Goal: Task Accomplishment & Management: Complete application form

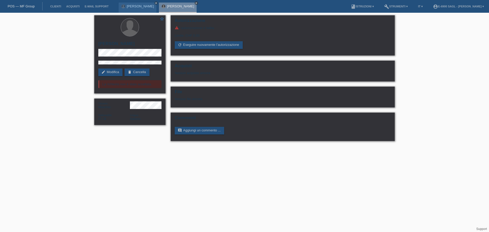
click at [195, 2] on icon "close" at bounding box center [196, 3] width 3 height 3
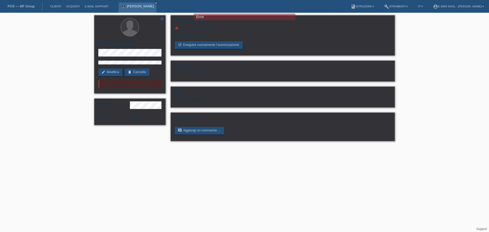
click at [154, 2] on link "close" at bounding box center [156, 3] width 4 height 4
click at [31, 7] on link "POS — MF Group" at bounding box center [21, 6] width 27 height 4
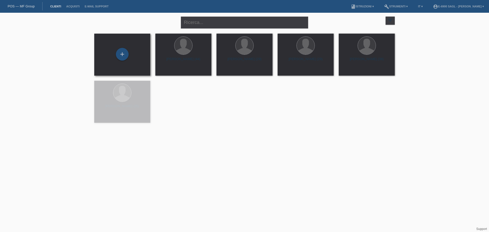
drag, startPoint x: 111, startPoint y: 57, endPoint x: 115, endPoint y: 56, distance: 4.3
click at [113, 57] on div "+" at bounding box center [122, 54] width 48 height 13
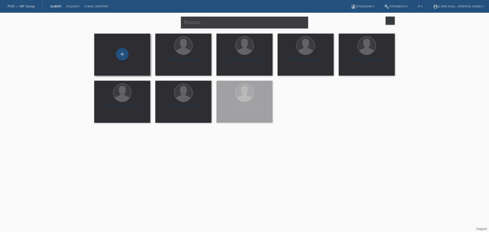
click at [128, 52] on div "+" at bounding box center [122, 54] width 48 height 13
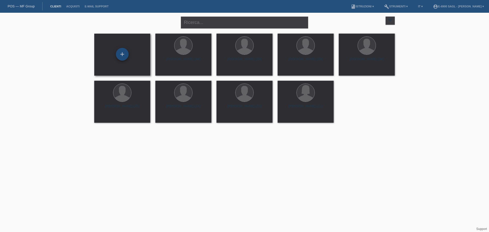
click at [123, 53] on div "+" at bounding box center [122, 54] width 13 height 13
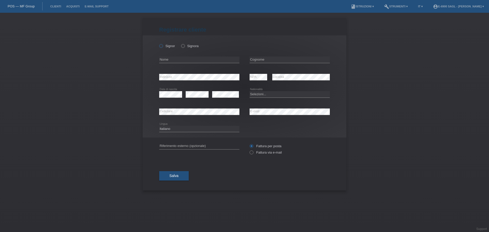
click at [165, 47] on label "Signor" at bounding box center [167, 46] width 16 height 4
click at [162, 47] on input "Signor" at bounding box center [160, 45] width 3 height 3
radio input "true"
click at [171, 59] on input "text" at bounding box center [199, 60] width 80 height 6
paste input "Simir"
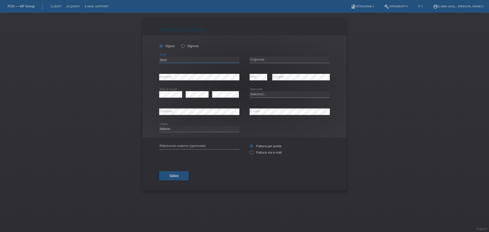
type input "Simir"
click at [262, 61] on input "text" at bounding box center [289, 60] width 80 height 6
paste input "Bytyqi"
type input "Bytyqi"
click at [308, 65] on div "Bytyqi error Cognome" at bounding box center [289, 59] width 80 height 17
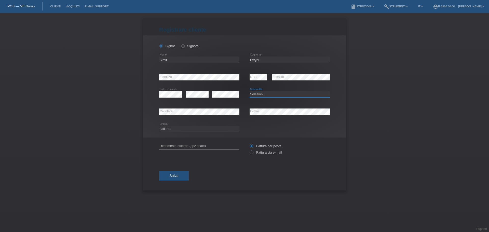
click at [255, 91] on select "Selezioni... Svizzera Austria Germania Liechtenstein ------------ Afghanistan A…" at bounding box center [289, 94] width 80 height 6
click at [173, 90] on div "error Data di nascita" at bounding box center [170, 94] width 23 height 17
drag, startPoint x: 247, startPoint y: 104, endPoint x: 259, endPoint y: 95, distance: 14.6
click at [250, 102] on div "Signor Signora Simir error Nome C" at bounding box center [245, 86] width 204 height 102
click at [261, 93] on select "Selezioni... Svizzera Austria Germania Liechtenstein ------------ Afghanistan A…" at bounding box center [289, 94] width 80 height 6
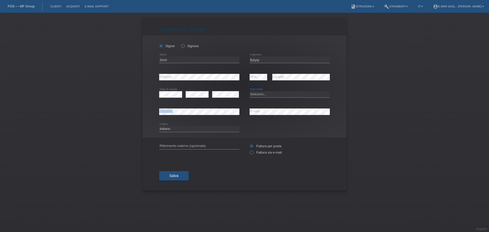
click at [268, 94] on select "Selezioni... Svizzera Austria Germania Liechtenstein ------------ Afghanistan A…" at bounding box center [289, 94] width 80 height 6
select select "RS"
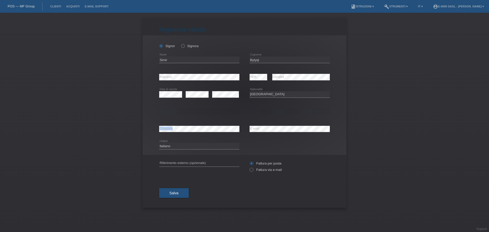
click at [236, 107] on div "Selezioni... C B B - Status di rifugiato Altro error Permesso di soggiorno" at bounding box center [199, 111] width 80 height 17
click at [173, 114] on select "Selezioni... C B B - Status di rifugiato Altro" at bounding box center [199, 111] width 80 height 6
select select "C"
click at [159, 108] on select "Selezioni... C B B - Status di rifugiato Altro" at bounding box center [199, 111] width 80 height 6
click at [178, 112] on select "Selezioni... C B B - Status di rifugiato Altro" at bounding box center [199, 111] width 80 height 6
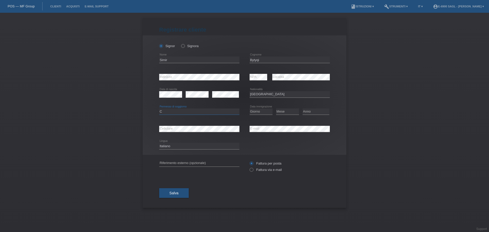
click at [159, 108] on select "Selezioni... C B B - Status di rifugiato Altro" at bounding box center [199, 111] width 80 height 6
click at [178, 100] on div "error Data di nascita" at bounding box center [170, 94] width 23 height 17
click at [176, 106] on div "Selezioni... C B B - Status di rifugiato Altro error Permesso di soggiorno" at bounding box center [199, 111] width 80 height 17
click at [165, 113] on select "Selezioni... C B B - Status di rifugiato Altro" at bounding box center [199, 111] width 80 height 6
click at [159, 108] on select "Selezioni... C B B - Status di rifugiato Altro" at bounding box center [199, 111] width 80 height 6
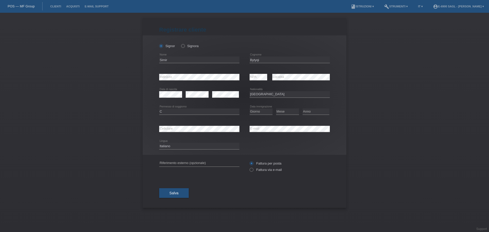
click at [163, 107] on div "Selezioni... C B B - Status di rifugiato Altro error Permesso di soggiorno" at bounding box center [199, 111] width 80 height 17
click at [178, 107] on div "Selezioni... C B B - Status di rifugiato Altro error Permesso di soggiorno" at bounding box center [199, 111] width 80 height 17
click at [180, 112] on select "Selezioni... C B B - Status di rifugiato Altro" at bounding box center [199, 111] width 80 height 6
click at [159, 108] on select "Selezioni... C B B - Status di rifugiato Altro" at bounding box center [199, 111] width 80 height 6
click at [179, 111] on select "Selezioni... C B B - Status di rifugiato Altro" at bounding box center [199, 111] width 80 height 6
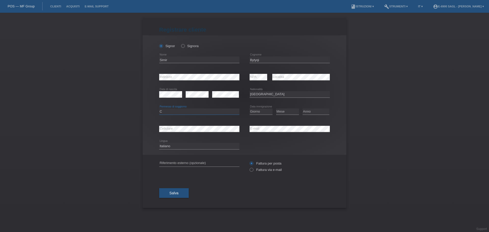
click at [159, 108] on select "Selezioni... C B B - Status di rifugiato Altro" at bounding box center [199, 111] width 80 height 6
click at [181, 112] on select "Selezioni... C B B - Status di rifugiato Altro" at bounding box center [199, 111] width 80 height 6
click at [141, 124] on div "Registrare cliente Registrare cliente Registrare cliente Signor Signora Simir e…" at bounding box center [244, 122] width 489 height 219
click at [188, 111] on select "Selezioni... C B B - Status di rifugiato Altro" at bounding box center [199, 111] width 80 height 6
click at [176, 114] on select "Selezioni... C B B - Status di rifugiato Altro" at bounding box center [199, 111] width 80 height 6
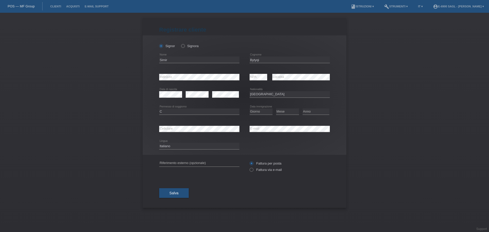
click at [157, 113] on div "Signor Signora Simir error Nome C" at bounding box center [245, 94] width 204 height 119
click at [167, 114] on select "Selezioni... C B B - Status di rifugiato Altro" at bounding box center [199, 111] width 80 height 6
click at [186, 104] on div "Selezioni... C B B - Status di rifugiato Altro error Permesso di soggiorno" at bounding box center [199, 111] width 80 height 17
click at [200, 105] on div "Selezioni... C B B - Status di rifugiato Altro error Permesso di soggiorno" at bounding box center [199, 111] width 80 height 17
click at [260, 93] on select "Selezioni... Svizzera Austria Germania Liechtenstein ------------ Afghanistan A…" at bounding box center [289, 94] width 80 height 6
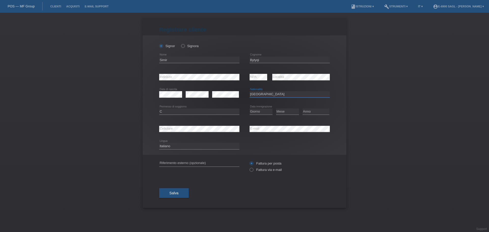
select select "XK"
click at [249, 91] on select "Selezioni... Svizzera Austria Germania Liechtenstein ------------ Afghanistan A…" at bounding box center [289, 94] width 80 height 6
drag, startPoint x: 241, startPoint y: 114, endPoint x: 254, endPoint y: 115, distance: 13.3
click at [254, 115] on div "Selezioni... C B B - Status di rifugiato Altro error Permesso di soggiorno Gior…" at bounding box center [244, 111] width 171 height 17
click at [258, 113] on select "Giorno 01 02 03 04 05 06 07 08 09 10" at bounding box center [260, 111] width 23 height 6
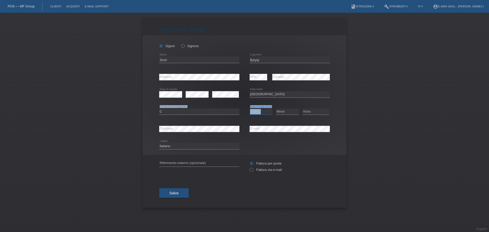
select select "19"
click at [249, 108] on select "Giorno 01 02 03 04 05 06 07 08 09 10" at bounding box center [260, 111] width 23 height 6
click at [283, 110] on select "Mese 01 02 03 04 05 06 07 08 09 10 11" at bounding box center [287, 111] width 23 height 6
select select "04"
click at [276, 108] on select "Mese 01 02 03 04 05 06 07 08 09 10 11" at bounding box center [287, 111] width 23 height 6
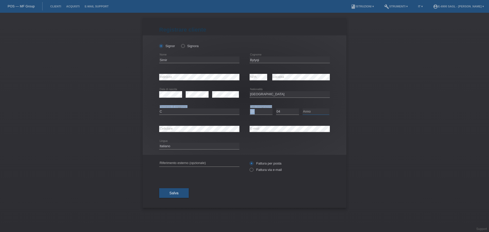
click at [313, 112] on select "Anno 2025 2024 2023 2022 2021 2020 2019 2018 2017 2016 2015 2014 2013 2012 2011…" at bounding box center [315, 111] width 27 height 6
select select "1997"
click at [302, 108] on select "Anno 2025 2024 2023 2022 2021 2020 2019 2018 2017 2016 2015 2014 2013 2012 2011…" at bounding box center [315, 111] width 27 height 6
click at [302, 101] on div "Selezioni... Svizzera Austria Germania Liechtenstein ------------ Afghanistan A…" at bounding box center [289, 94] width 80 height 17
click at [174, 192] on span "Salva" at bounding box center [173, 193] width 9 height 4
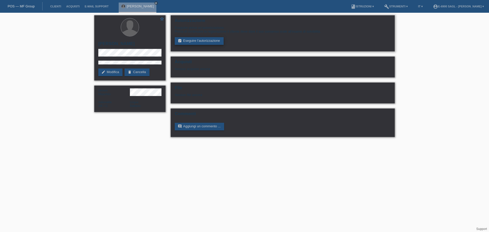
click at [212, 41] on link "assignment_turned_in Eseguire l’autorizzazione" at bounding box center [199, 41] width 49 height 8
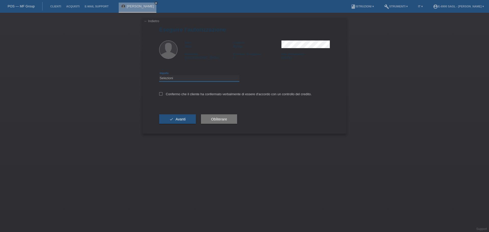
click at [197, 78] on select "Selezioni CHF 1.00 - CHF 499.00 CHF 500.00 - CHF 1'999.00 CHF 2'000.00 - CHF 6'…" at bounding box center [199, 78] width 80 height 6
select select "3"
click at [159, 75] on select "Selezioni CHF 1.00 - CHF 499.00 CHF 500.00 - CHF 1'999.00 CHF 2'000.00 - CHF 6'…" at bounding box center [199, 78] width 80 height 6
drag, startPoint x: 182, startPoint y: 120, endPoint x: 193, endPoint y: 102, distance: 21.1
click at [193, 102] on form "Eseguire l’autorizzazione Nome Simir Cognome Bytyqi Nationalità [GEOGRAPHIC_DAT…" at bounding box center [244, 79] width 171 height 107
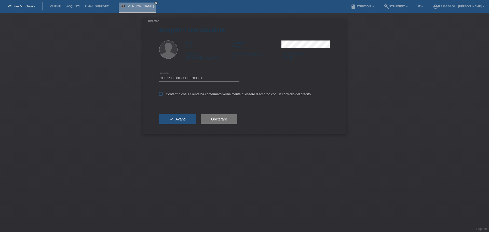
drag, startPoint x: 193, startPoint y: 96, endPoint x: 193, endPoint y: 93, distance: 3.3
click at [193, 95] on div "Confermo che il cliente ha confermato verbalmente di essere d'accordo con un co…" at bounding box center [244, 95] width 171 height 17
click at [192, 91] on div "Confermo che il cliente ha confermato verbalmente di essere d'accordo con un co…" at bounding box center [244, 95] width 171 height 17
drag, startPoint x: 192, startPoint y: 92, endPoint x: 189, endPoint y: 98, distance: 6.4
click at [191, 93] on label "Confermo che il cliente ha confermato verbalmente di essere d'accordo con un co…" at bounding box center [235, 94] width 152 height 4
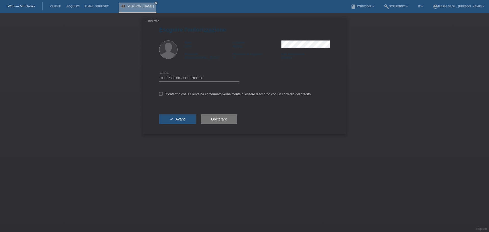
click at [162, 93] on input "Confermo che il cliente ha confermato verbalmente di essere d'accordo con un co…" at bounding box center [160, 93] width 3 height 3
checkbox input "true"
click at [184, 120] on span "Avanti" at bounding box center [180, 119] width 10 height 4
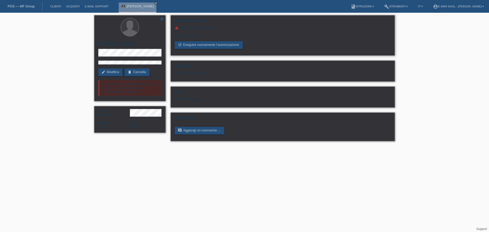
click at [188, 30] on div "Limite: CHF 0.00" at bounding box center [283, 34] width 216 height 8
drag, startPoint x: 188, startPoint y: 30, endPoint x: 203, endPoint y: 26, distance: 15.3
click at [203, 26] on div "warning L’autorizzazione è fallita. Limite: CHF 0.00 refresh Eseguire nuovament…" at bounding box center [283, 37] width 216 height 23
click at [202, 26] on div "warning L’autorizzazione è fallita." at bounding box center [283, 28] width 216 height 4
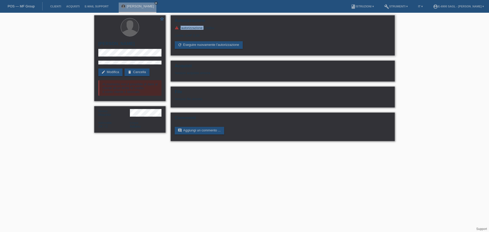
click at [202, 27] on div "warning L’autorizzazione è fallita." at bounding box center [283, 28] width 216 height 4
click at [201, 27] on div "warning L’autorizzazione è fallita." at bounding box center [283, 28] width 216 height 4
click at [197, 23] on h2 "Autorizzazione" at bounding box center [283, 22] width 216 height 8
click at [196, 23] on h2 "Autorizzazione" at bounding box center [283, 22] width 216 height 8
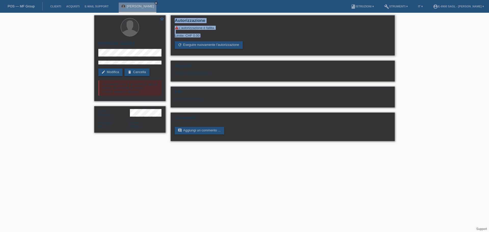
drag, startPoint x: 196, startPoint y: 23, endPoint x: 201, endPoint y: 36, distance: 13.9
click at [201, 37] on div "Autorizzazione warning L’autorizzazione è fallita. Limite: CHF 0.00 refresh Ese…" at bounding box center [283, 35] width 224 height 40
click at [200, 36] on div "Limite: CHF 0.00" at bounding box center [283, 34] width 216 height 8
click at [199, 36] on div "Limite: CHF 0.00" at bounding box center [283, 34] width 216 height 8
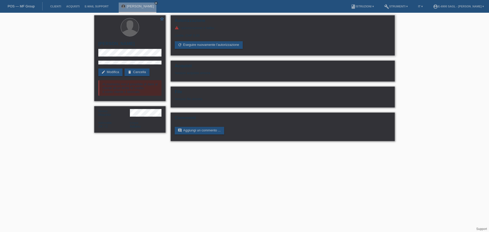
click at [198, 35] on div "Limite: CHF 0.00" at bounding box center [283, 34] width 216 height 8
